Goal: Task Accomplishment & Management: Use online tool/utility

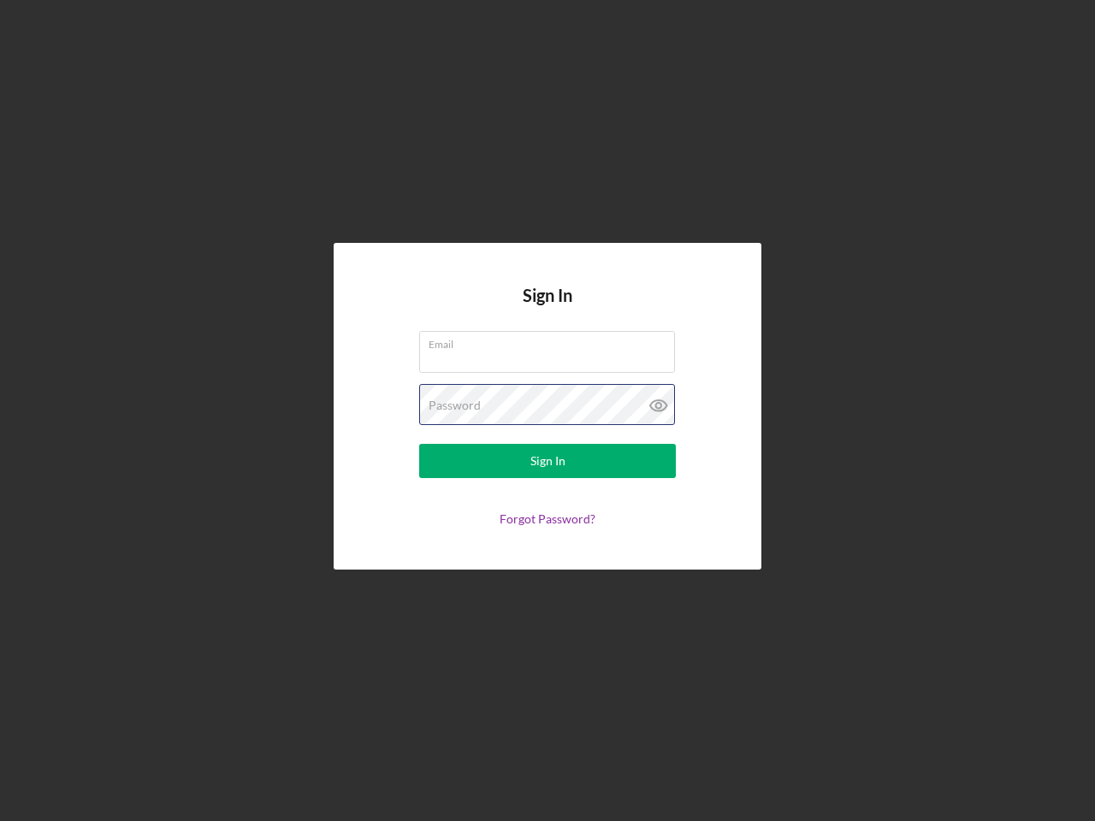
click at [547, 410] on div "Password" at bounding box center [547, 405] width 257 height 43
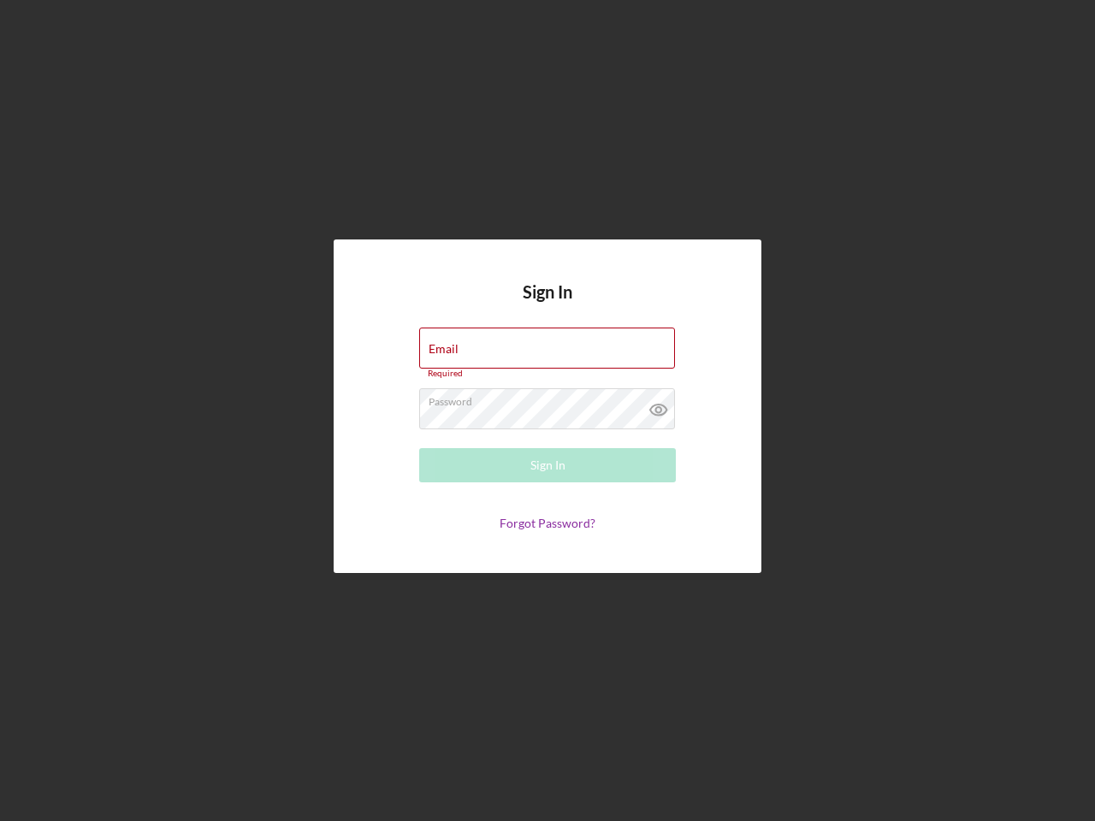
click at [658, 405] on icon at bounding box center [658, 409] width 43 height 43
